Goal: Information Seeking & Learning: Find specific fact

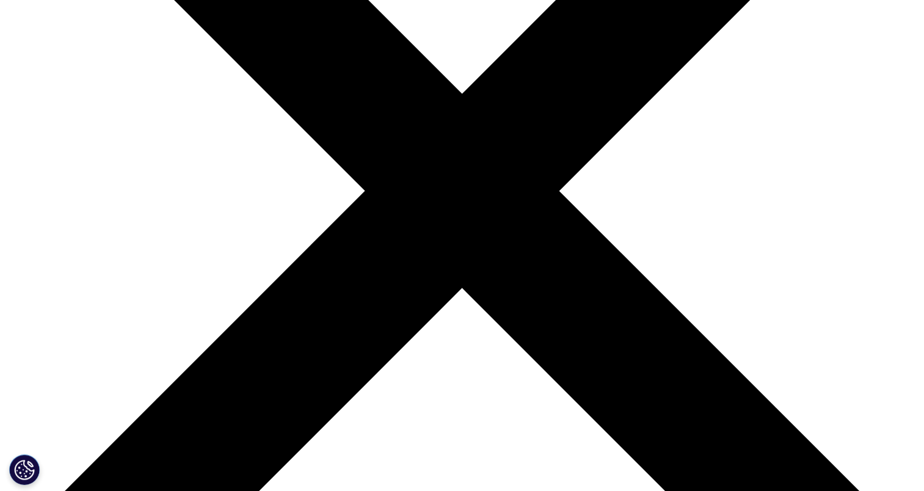
scroll to position [428, 0]
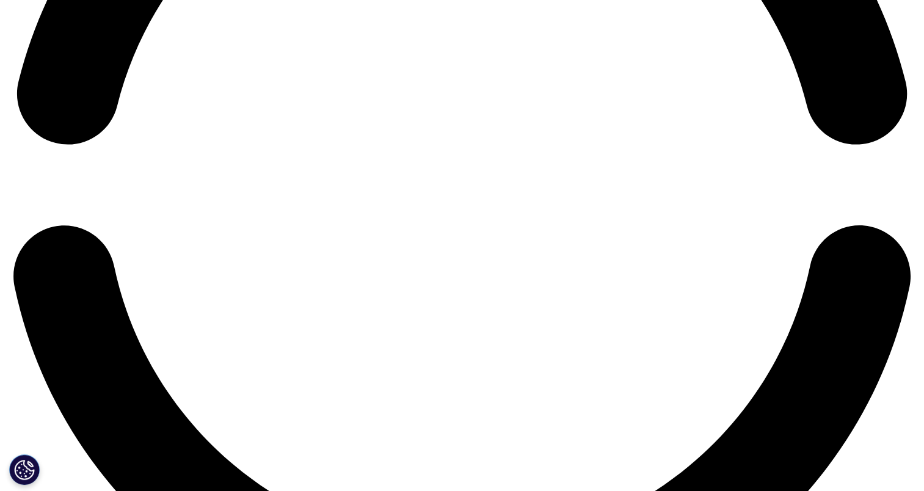
scroll to position [2138, 0]
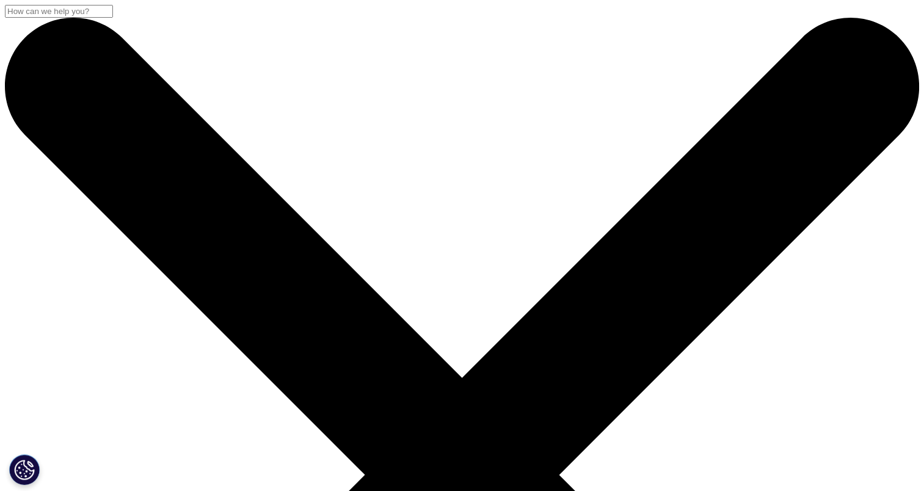
click at [113, 18] on input "Search" at bounding box center [59, 11] width 108 height 13
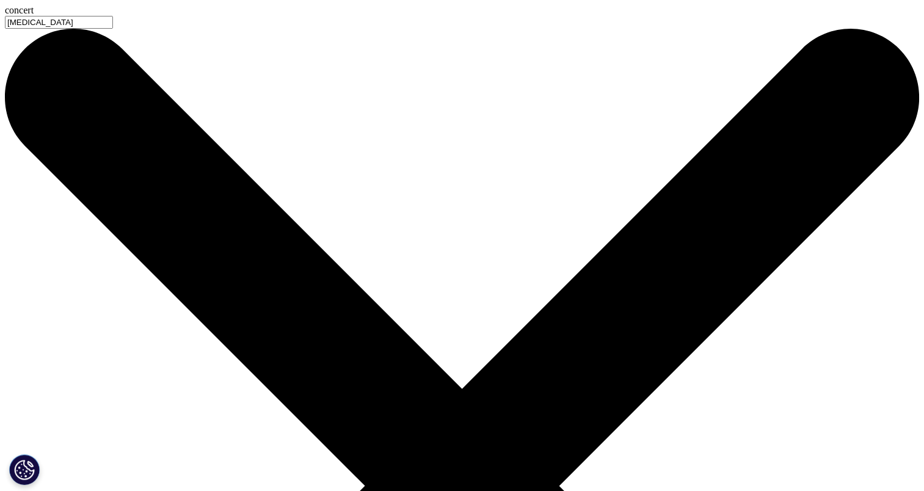
type input "concerta"
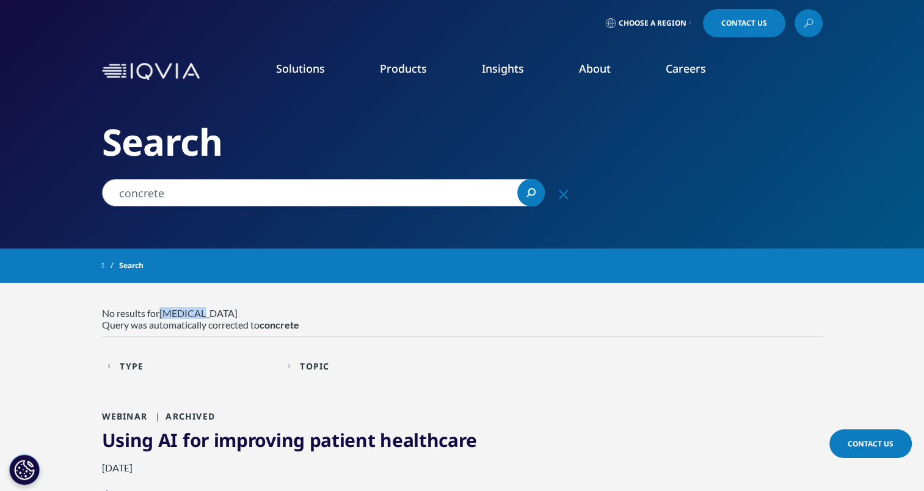
click at [210, 193] on input "concrete" at bounding box center [323, 192] width 443 height 27
drag, startPoint x: 146, startPoint y: 200, endPoint x: 55, endPoint y: 202, distance: 91.0
type input "[MEDICAL_DATA]"
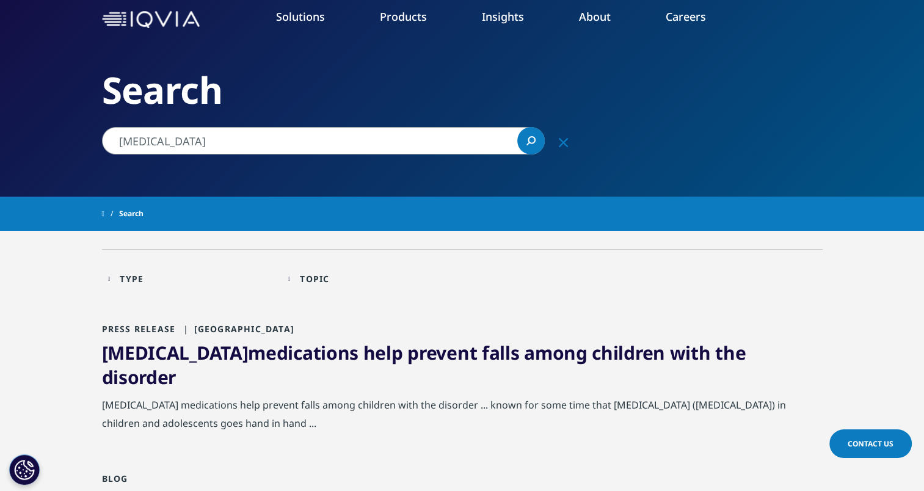
scroll to position [122, 0]
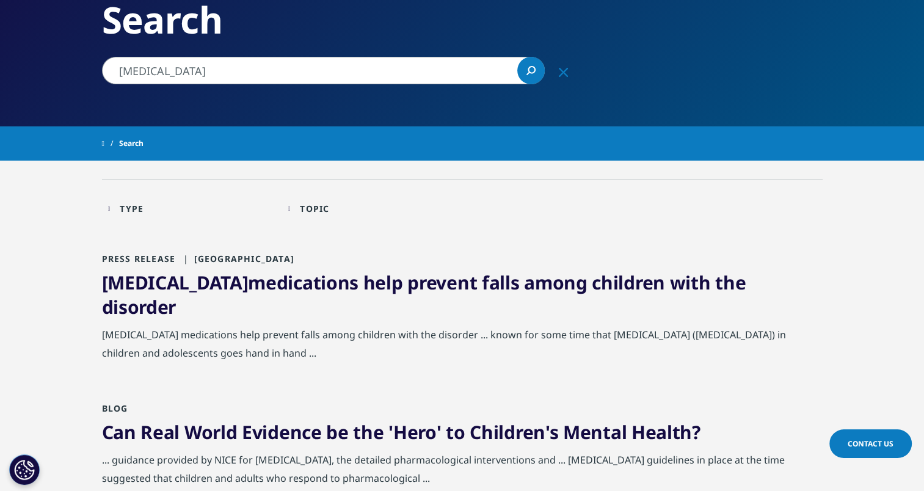
click at [152, 216] on div "Type Loading Clear Or/And Operator" at bounding box center [192, 208] width 168 height 29
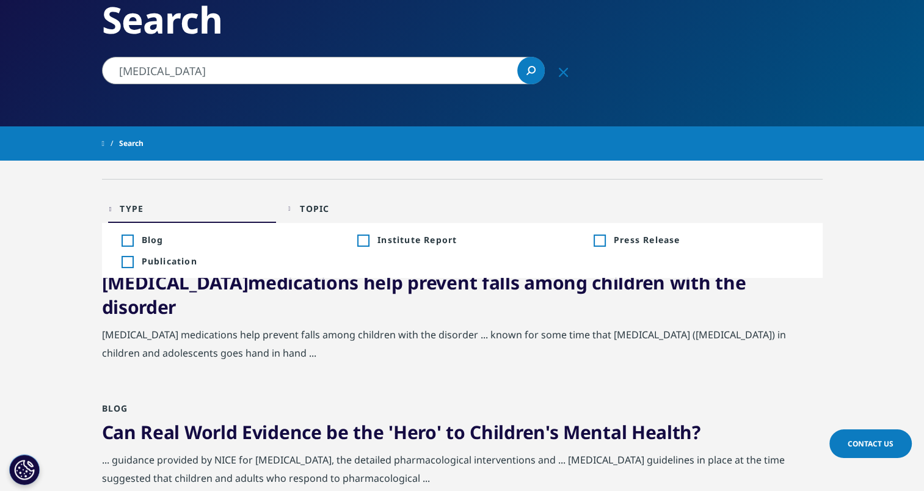
click at [143, 214] on div "Type" at bounding box center [132, 209] width 24 height 12
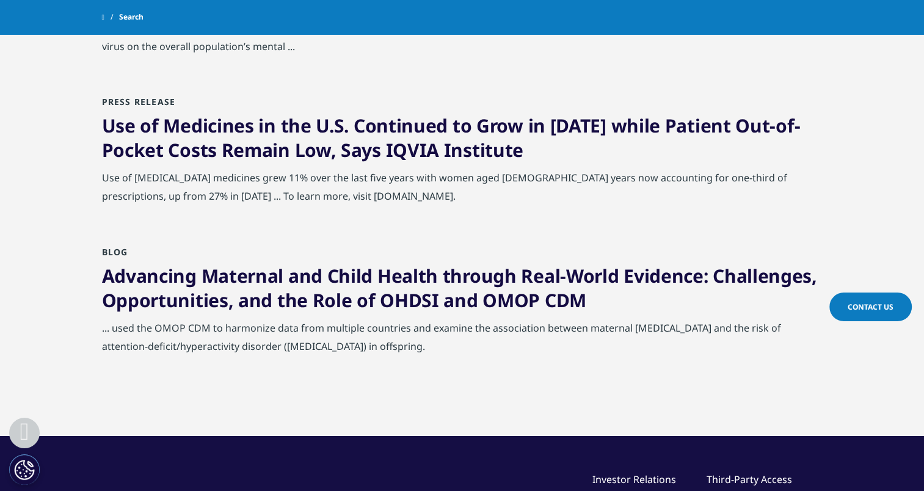
scroll to position [1283, 0]
